Goal: Information Seeking & Learning: Learn about a topic

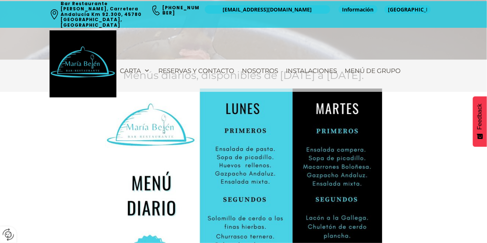
scroll to position [214, 0]
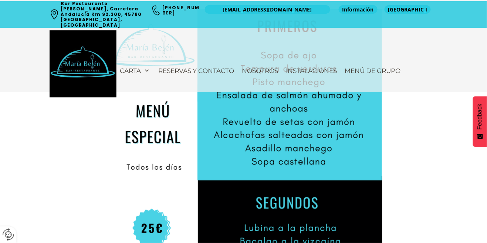
click at [436, 68] on div "Carta Restaurante Menú Lunes a Jueves Menú fin de semana Carta Principal Menú M…" at bounding box center [276, 70] width 321 height 49
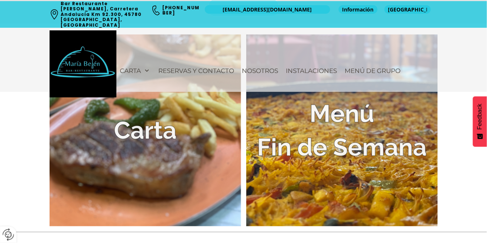
scroll to position [1541, 0]
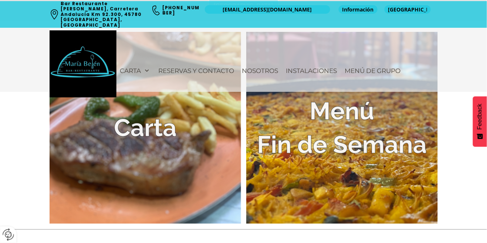
click at [216, 182] on img at bounding box center [146, 128] width 192 height 192
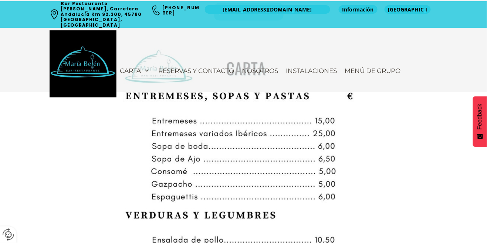
scroll to position [354, 0]
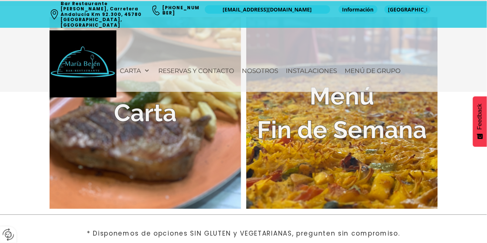
click at [369, 143] on img at bounding box center [342, 113] width 192 height 192
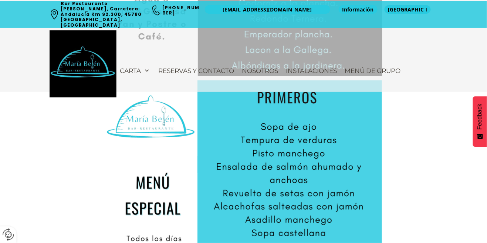
scroll to position [626, 0]
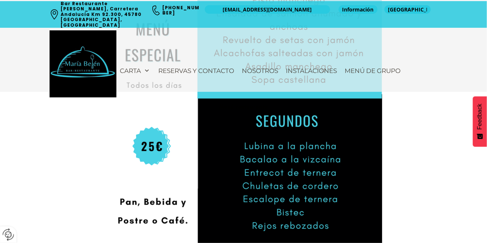
click at [421, 145] on div at bounding box center [243, 106] width 389 height 359
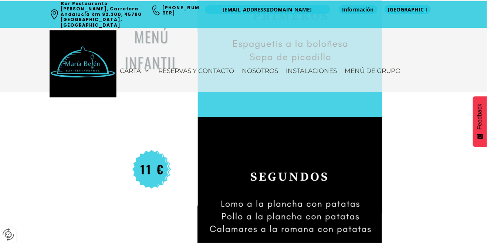
scroll to position [1127, 0]
